Goal: Check status: Check status

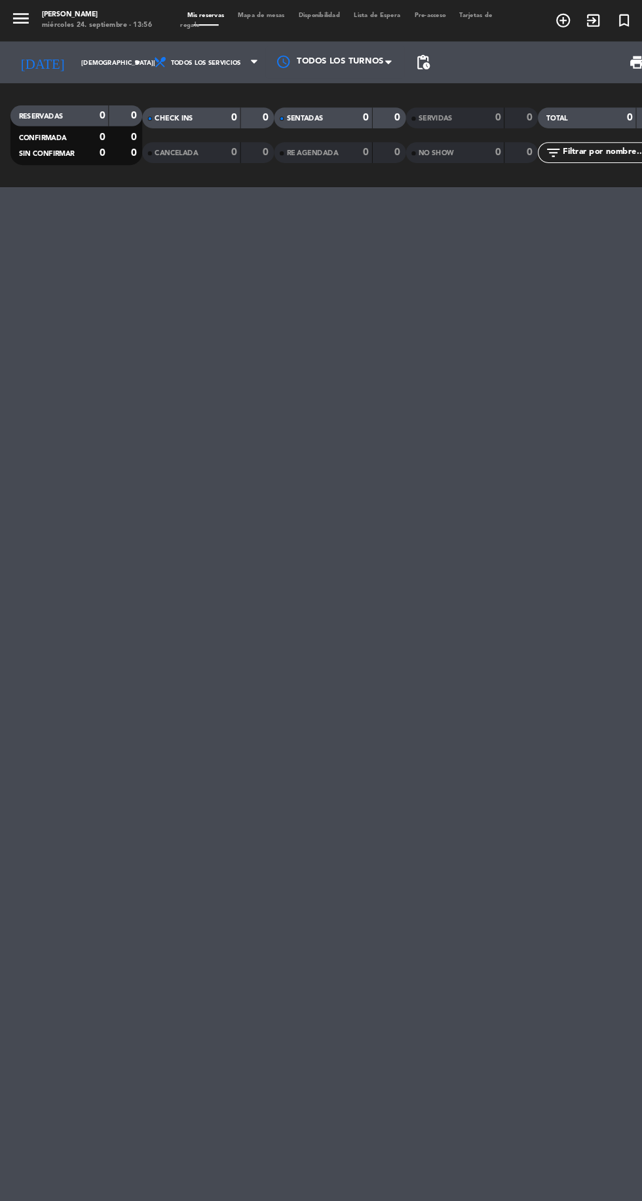
click at [122, 65] on icon "arrow_drop_down" at bounding box center [130, 59] width 16 height 16
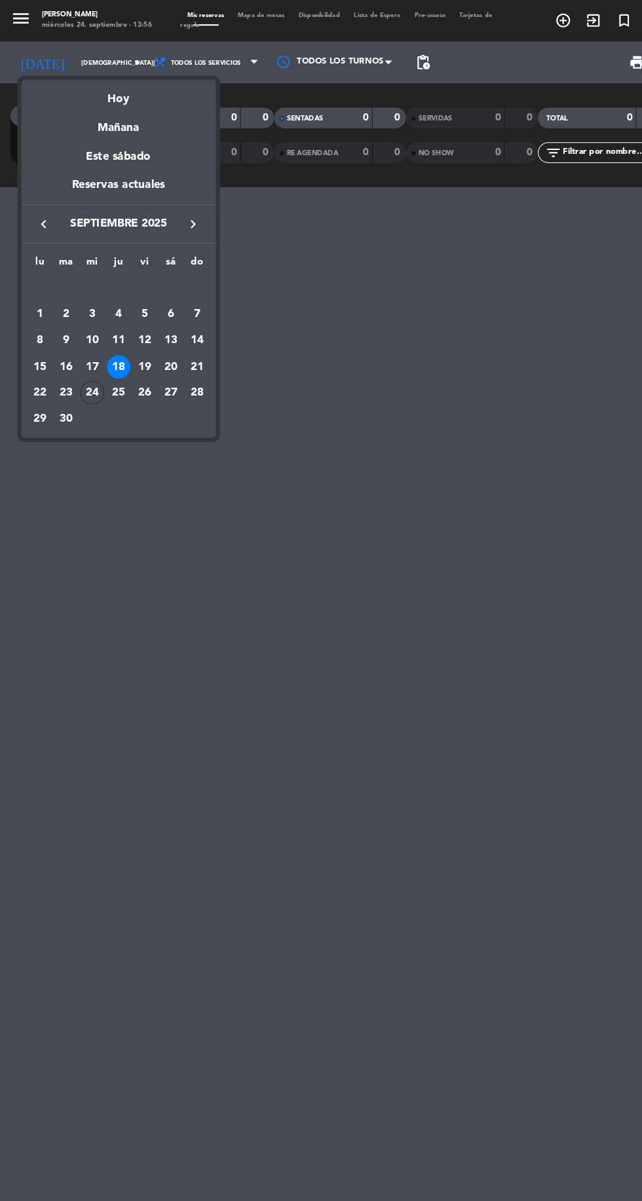
click at [134, 346] on div "19" at bounding box center [136, 346] width 22 height 22
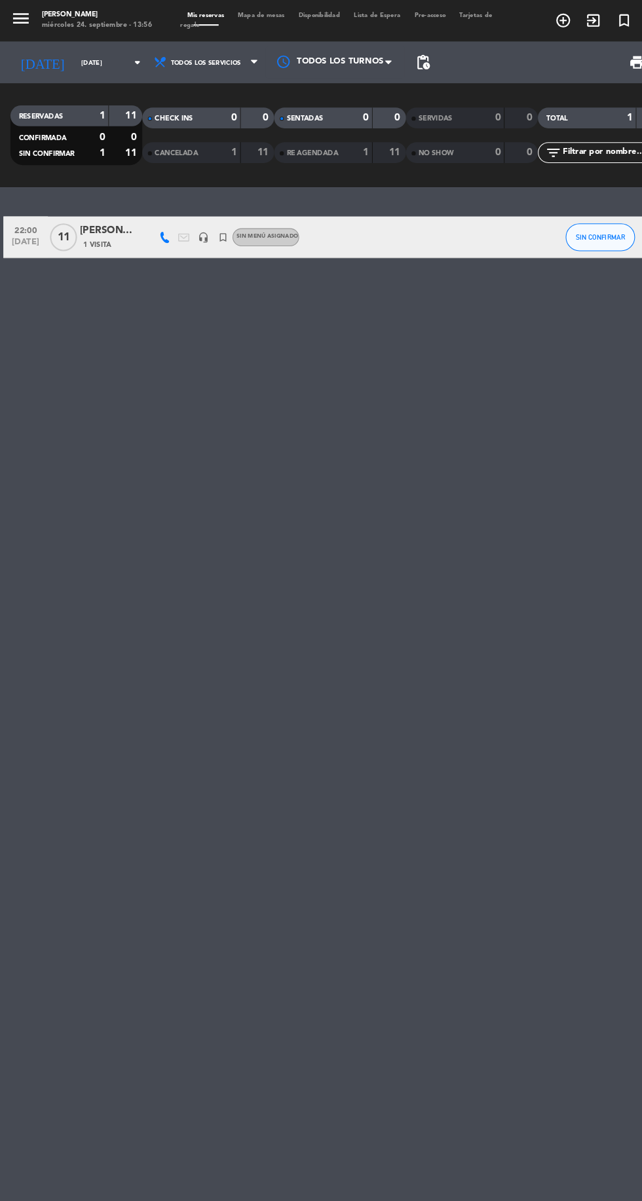
click at [123, 62] on input "[DATE]" at bounding box center [111, 59] width 83 height 20
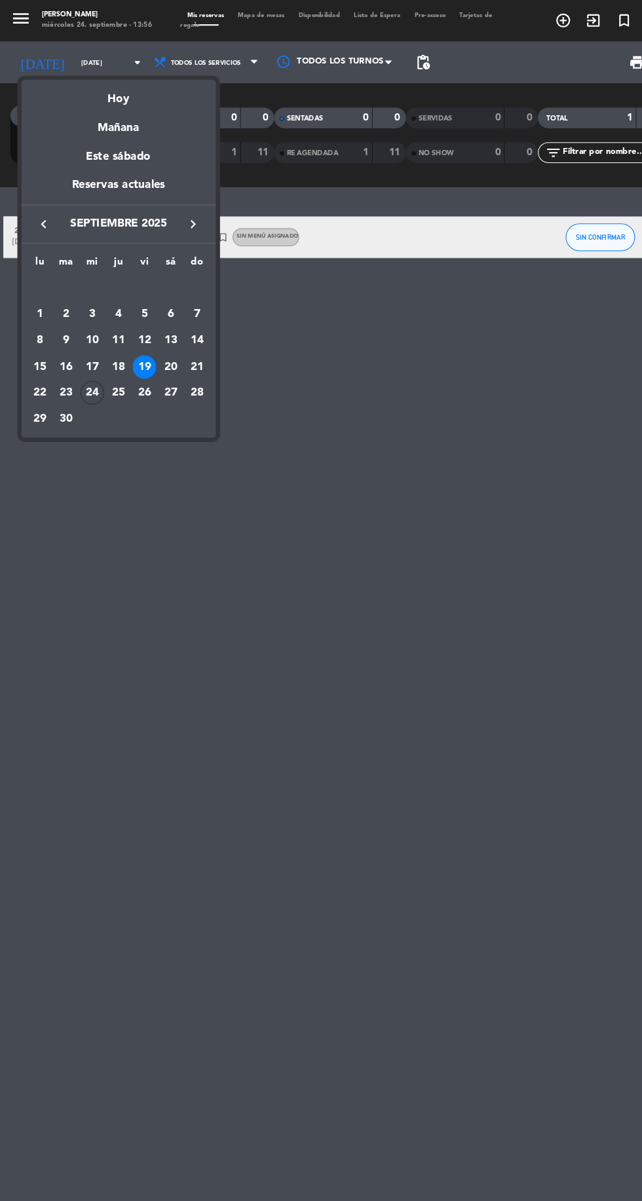
click at [111, 370] on div "25" at bounding box center [112, 371] width 22 height 22
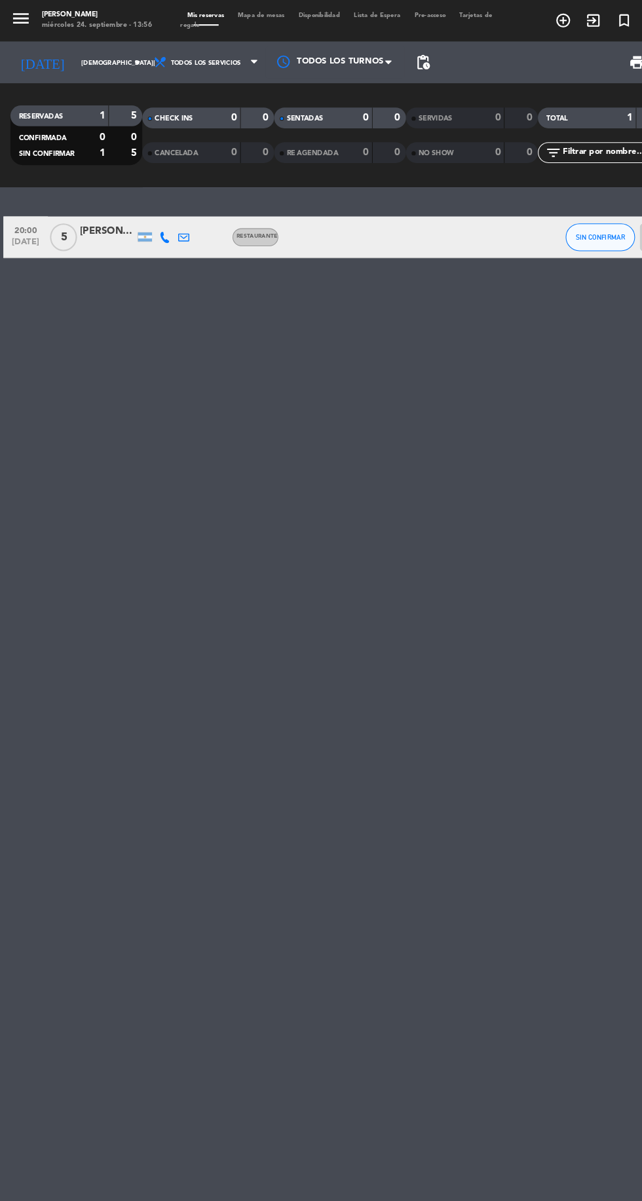
click at [122, 50] on input "[DEMOGRAPHIC_DATA][DATE]" at bounding box center [111, 59] width 83 height 20
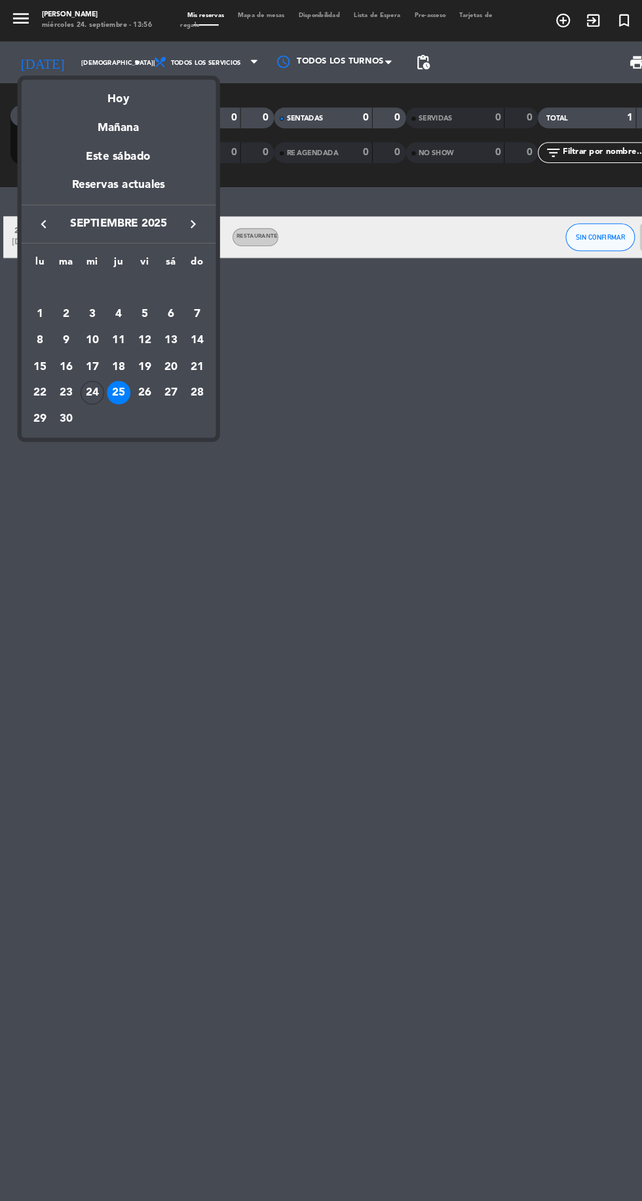
click at [140, 370] on div "26" at bounding box center [136, 371] width 22 height 22
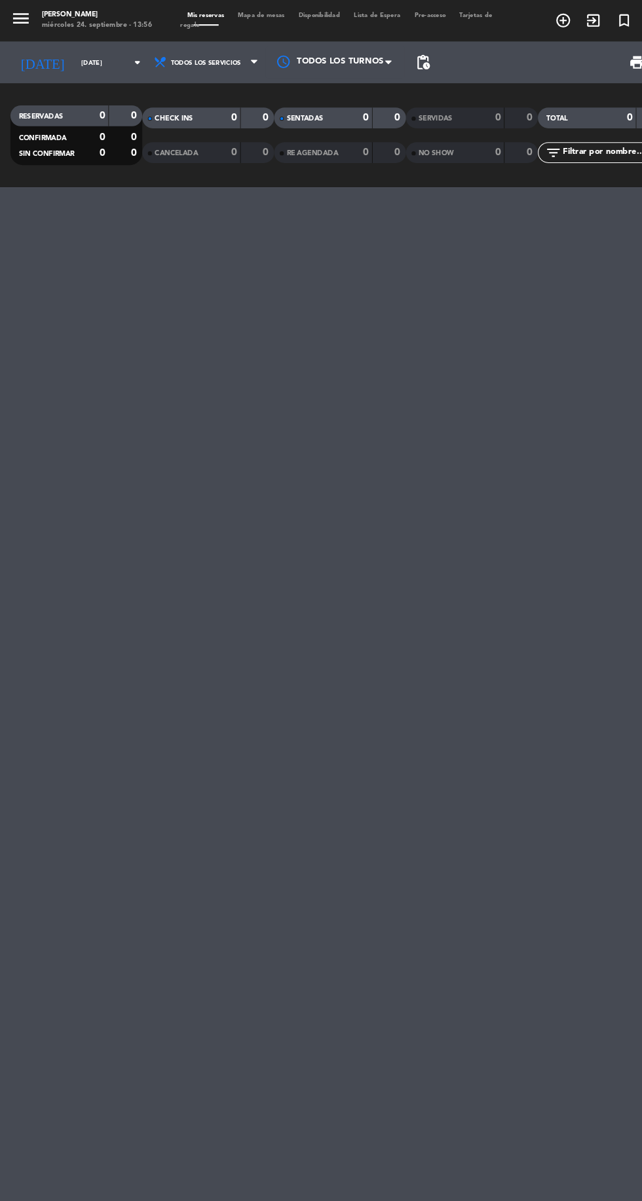
click at [122, 63] on icon "arrow_drop_down" at bounding box center [130, 59] width 16 height 16
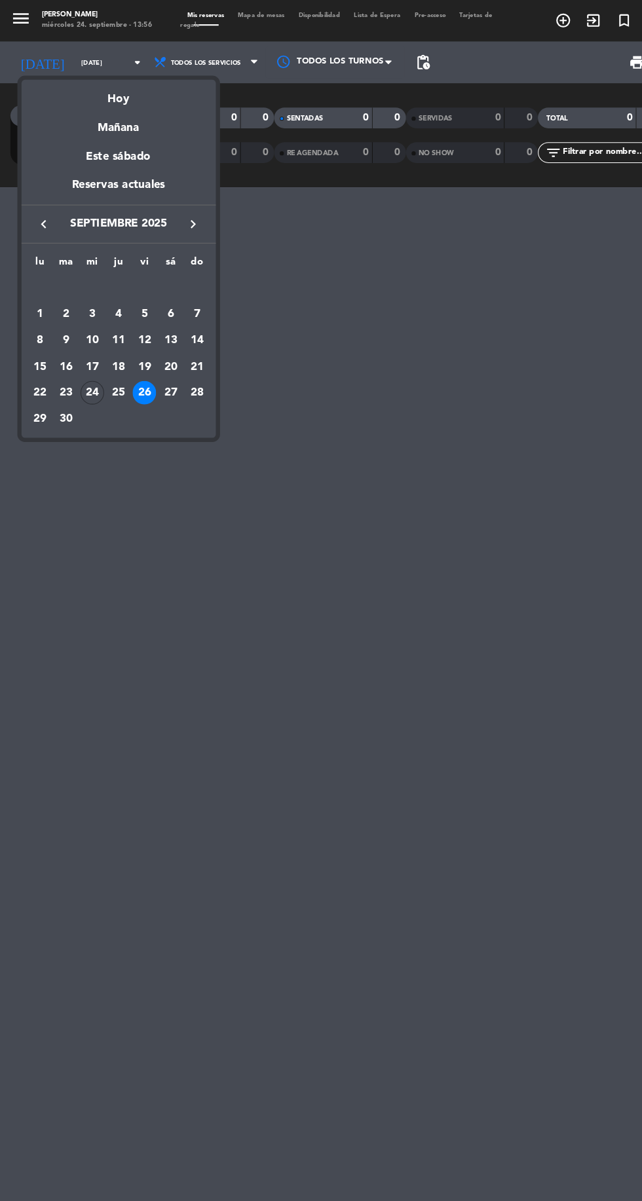
click at [160, 370] on div "27" at bounding box center [161, 371] width 22 height 22
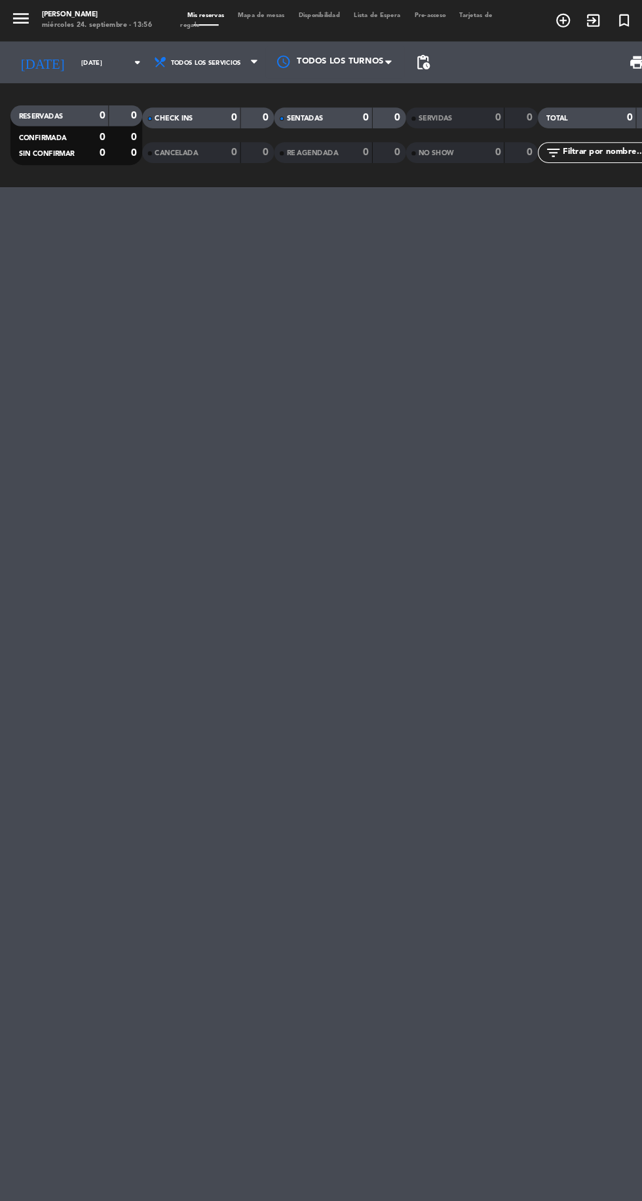
click at [122, 60] on icon "arrow_drop_down" at bounding box center [130, 59] width 16 height 16
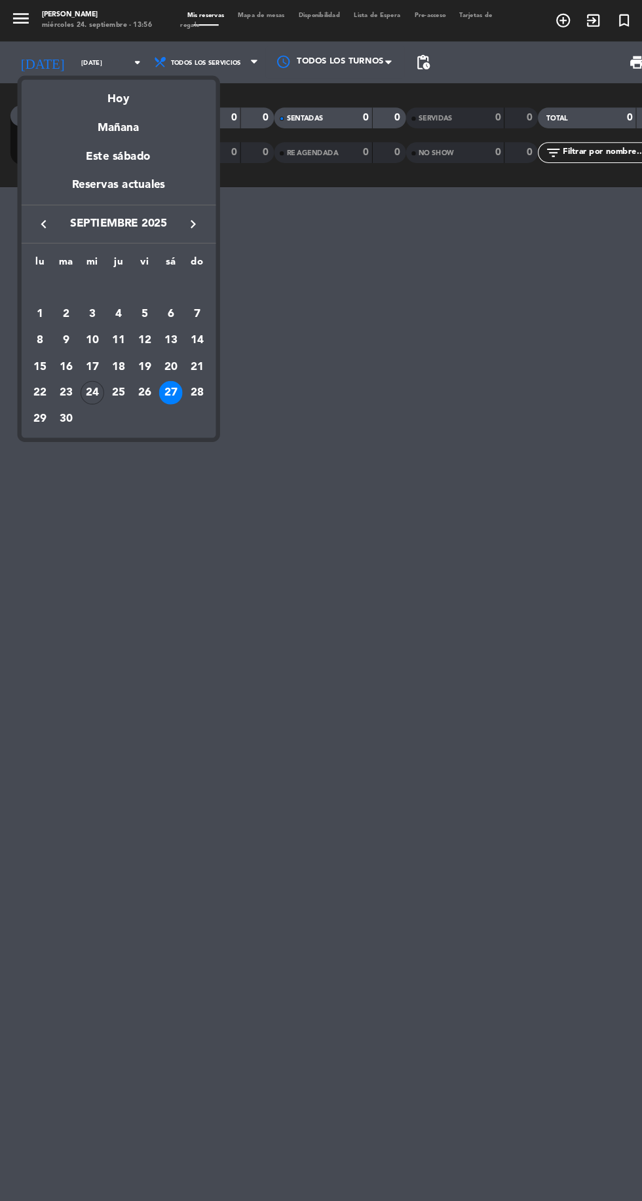
click at [193, 364] on div "28" at bounding box center [186, 371] width 22 height 22
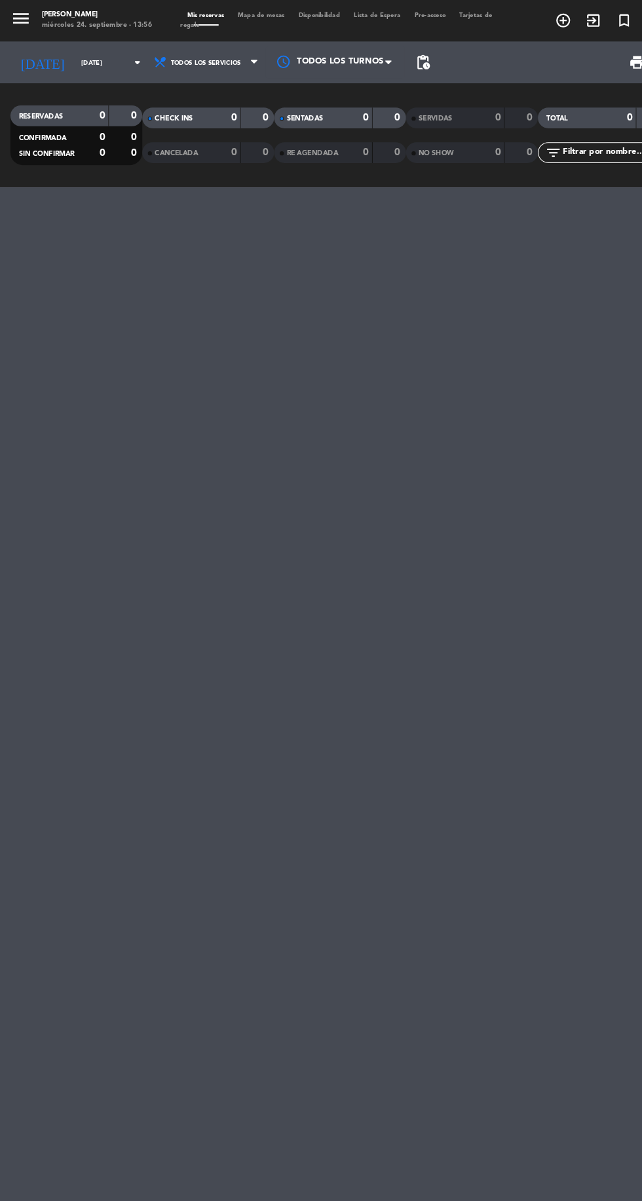
type input "[DATE]"
click at [122, 58] on icon "arrow_drop_down" at bounding box center [130, 59] width 16 height 16
